Goal: Information Seeking & Learning: Learn about a topic

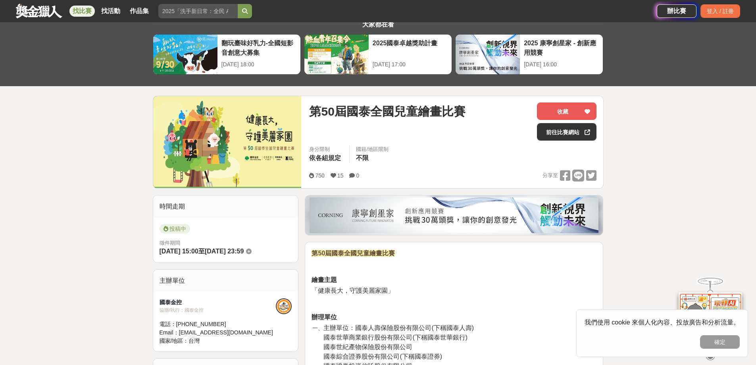
scroll to position [79, 0]
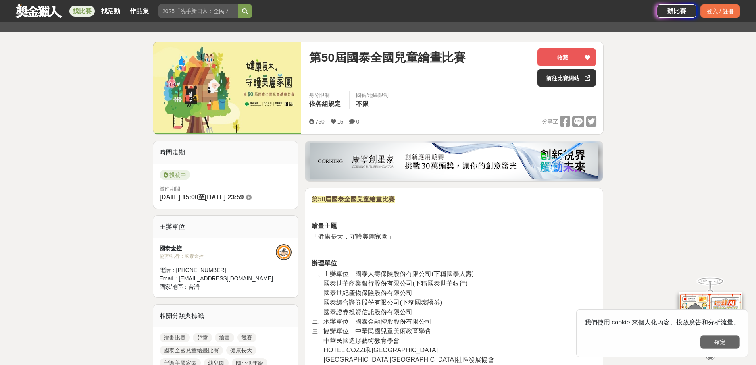
click at [708, 339] on button "確定" at bounding box center [720, 341] width 40 height 13
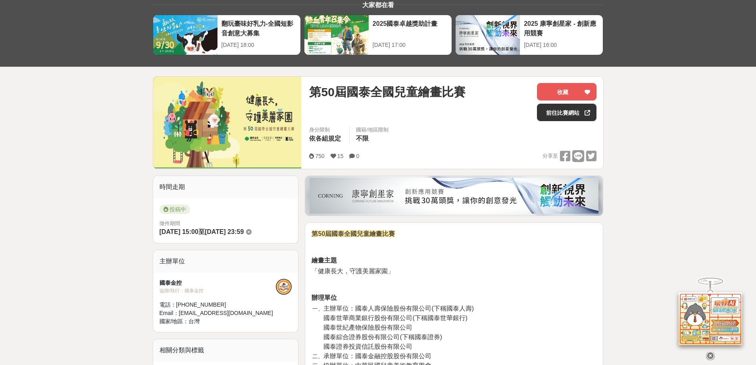
scroll to position [0, 0]
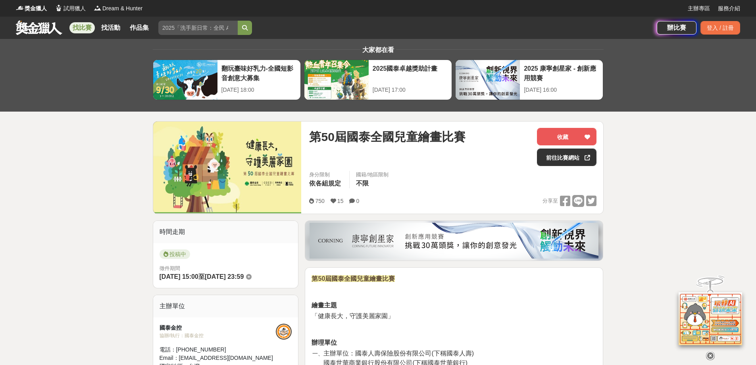
click at [84, 27] on link "找比賽" at bounding box center [81, 27] width 25 height 11
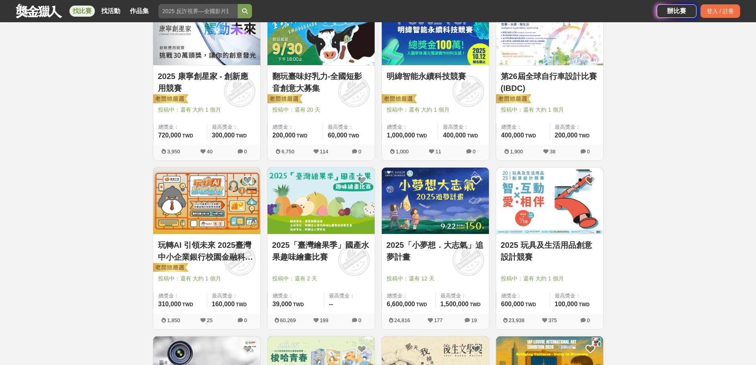
scroll to position [525, 0]
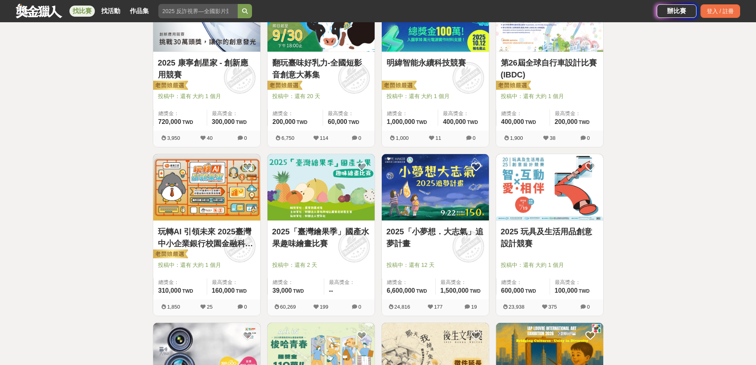
click at [342, 178] on img at bounding box center [320, 187] width 107 height 66
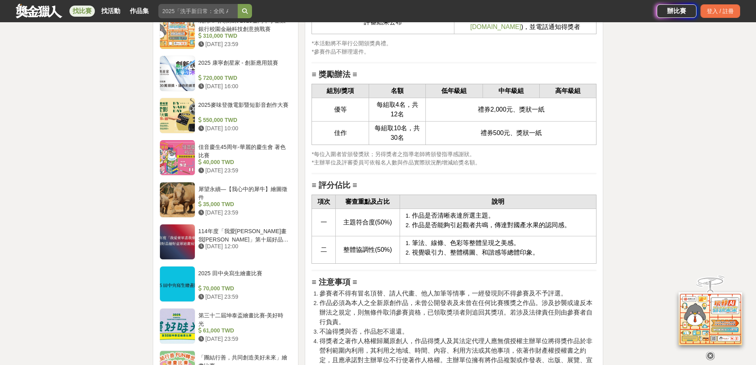
scroll to position [1071, 0]
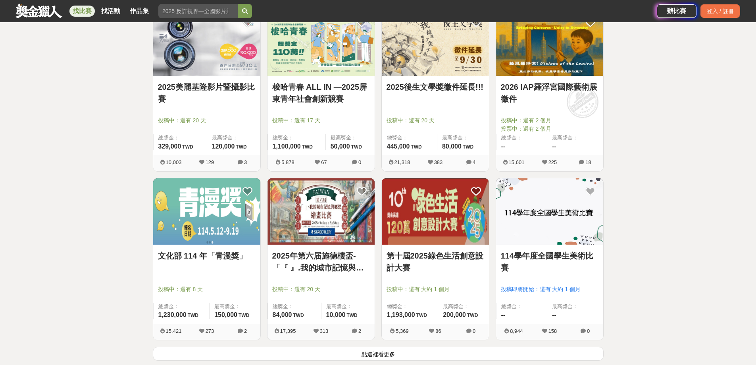
scroll to position [843, 0]
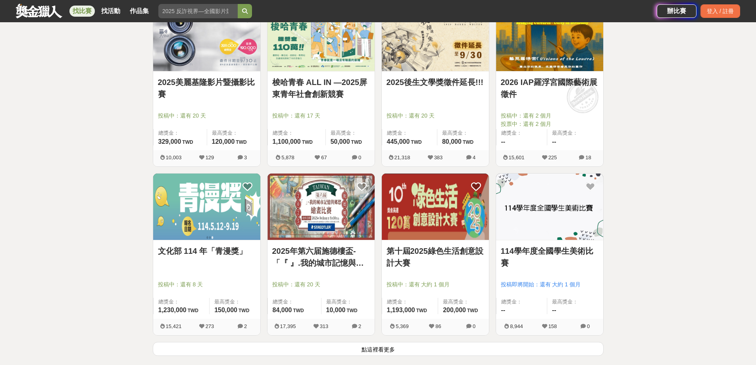
click at [543, 255] on link "114學年度全國學生美術比賽" at bounding box center [550, 257] width 98 height 24
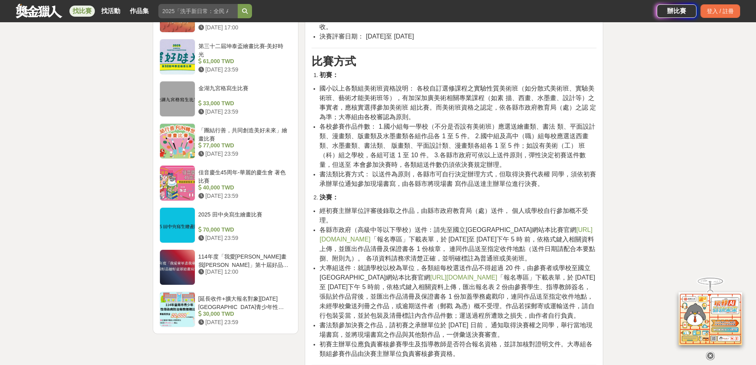
scroll to position [793, 0]
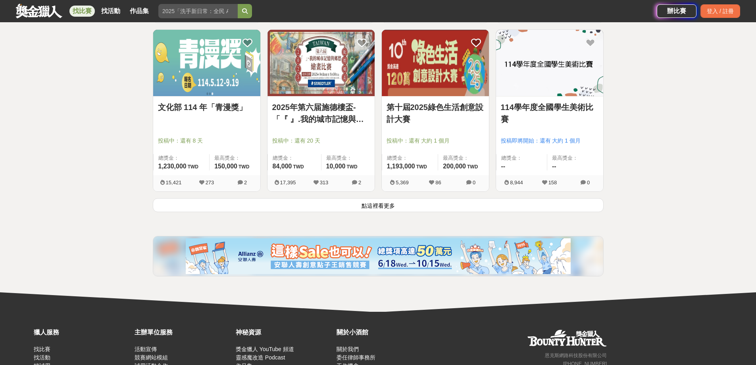
scroll to position [1001, 0]
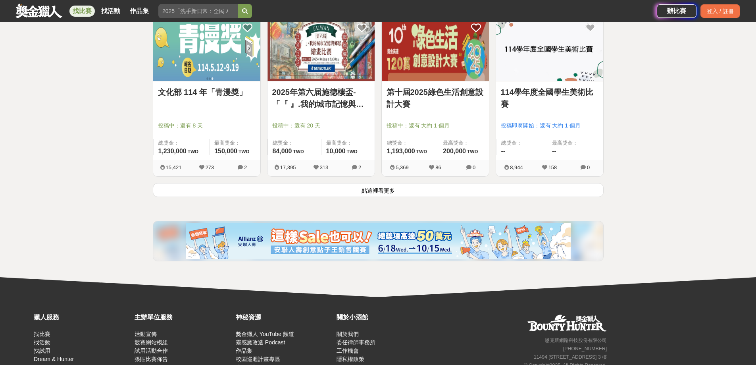
click at [372, 189] on button "點這裡看更多" at bounding box center [378, 190] width 451 height 14
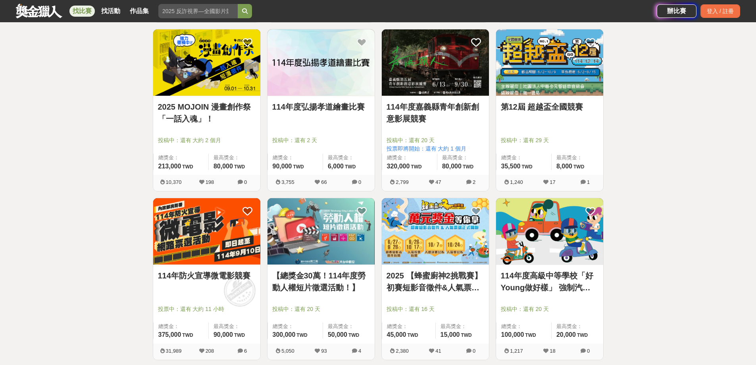
scroll to position [1834, 0]
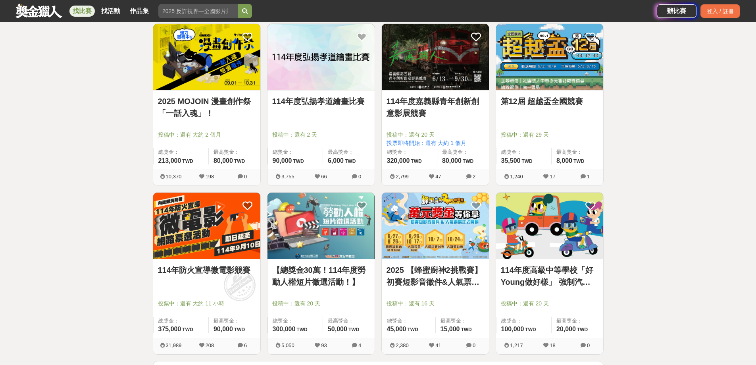
click at [568, 273] on link "114年度高級中等學校「好Young做好樣」 強制汽車責任保險宣導短片徵選活動" at bounding box center [550, 276] width 98 height 24
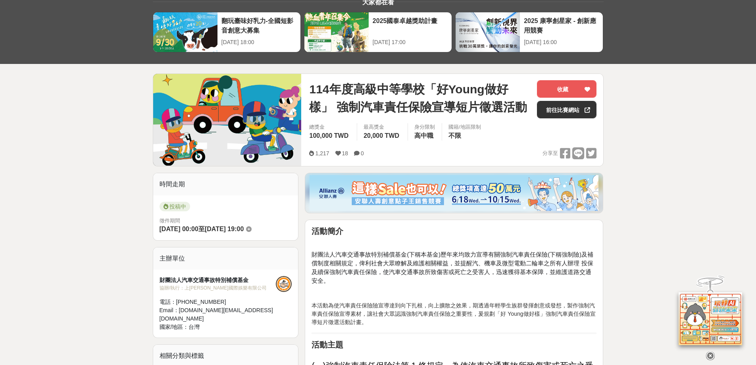
scroll to position [159, 0]
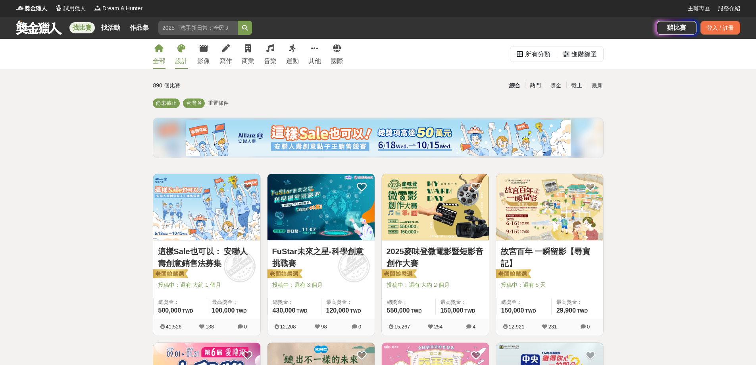
click at [180, 53] on link "設計" at bounding box center [181, 54] width 13 height 30
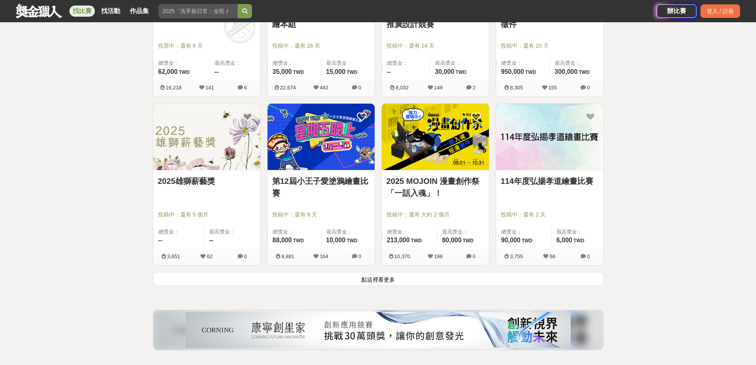
scroll to position [992, 0]
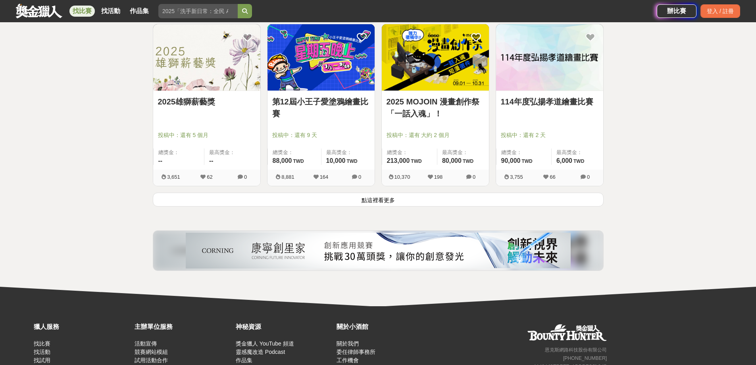
click at [373, 199] on button "點這裡看更多" at bounding box center [378, 199] width 451 height 14
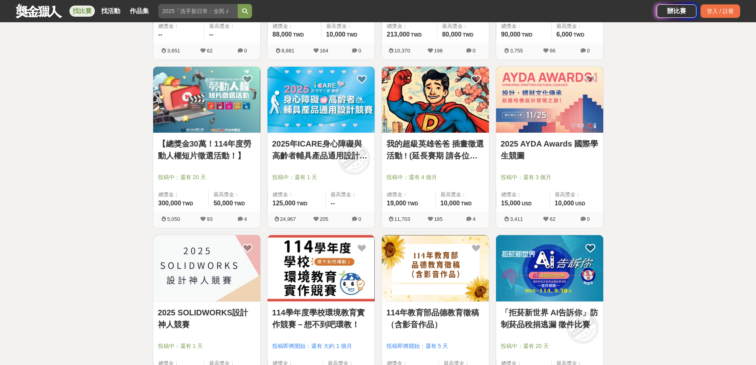
scroll to position [1150, 0]
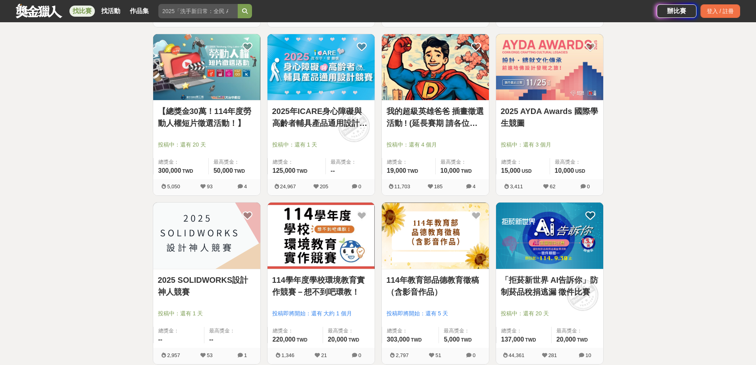
click at [428, 74] on img at bounding box center [435, 67] width 107 height 66
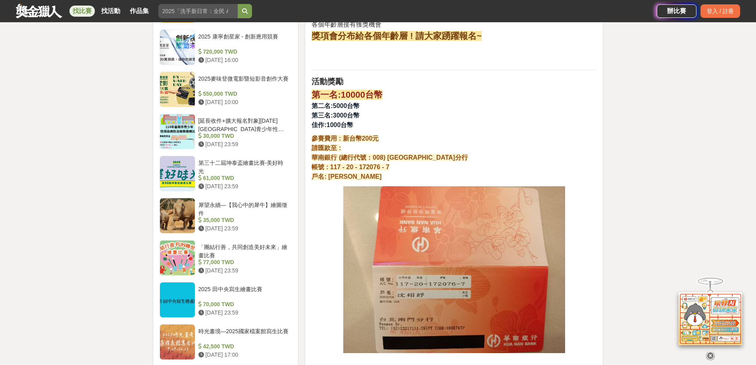
scroll to position [714, 0]
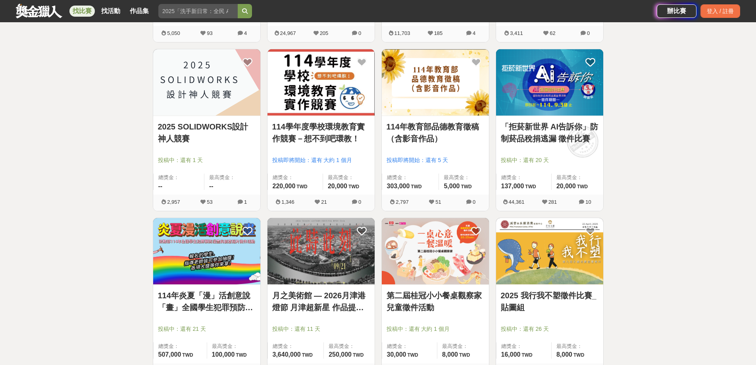
scroll to position [1349, 0]
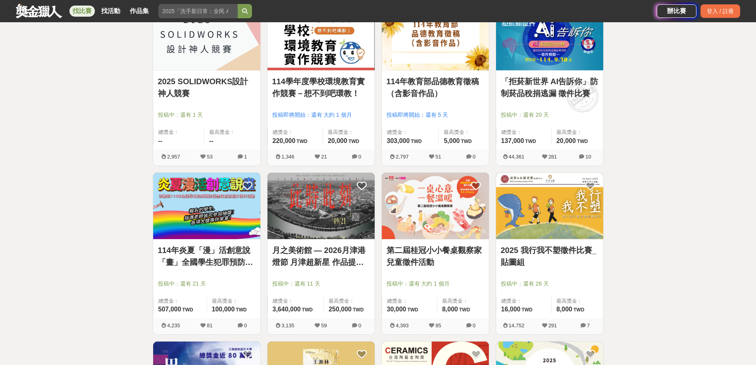
click at [445, 222] on img at bounding box center [435, 206] width 107 height 66
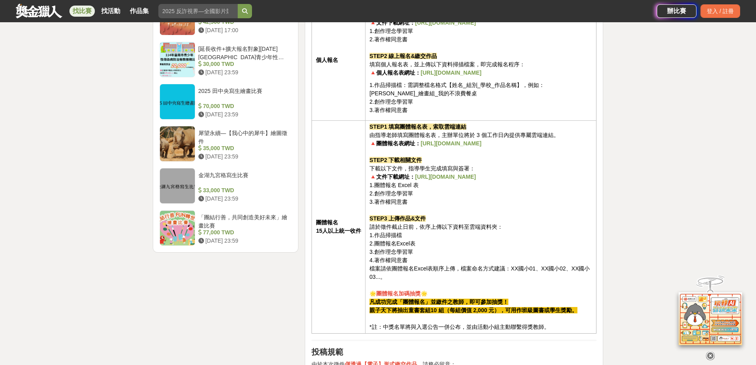
scroll to position [873, 0]
